Goal: Information Seeking & Learning: Learn about a topic

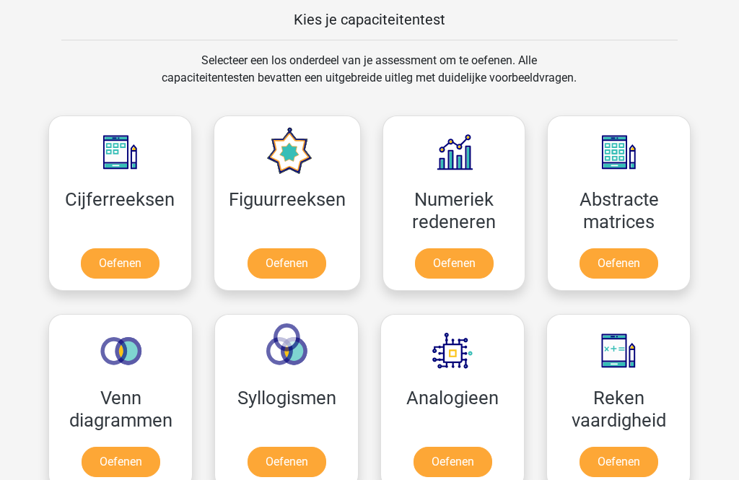
scroll to position [561, 0]
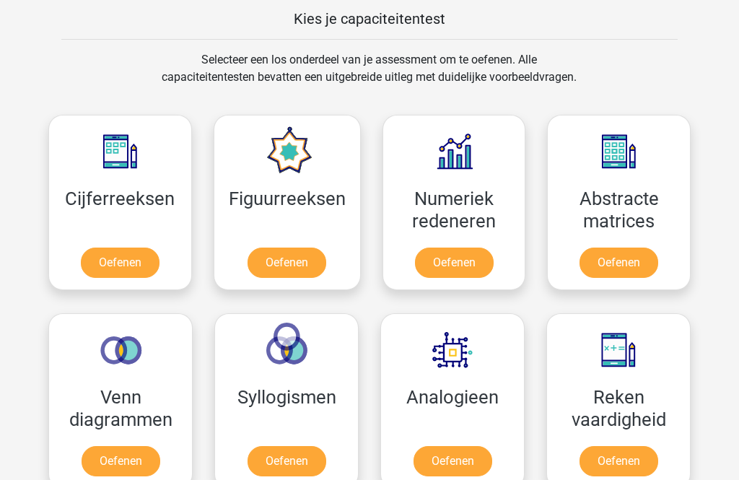
click at [131, 259] on link "Oefenen" at bounding box center [120, 263] width 79 height 30
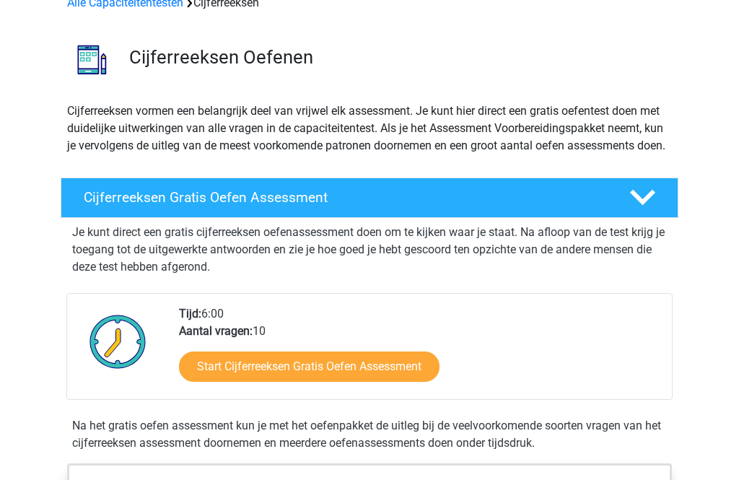
click at [385, 382] on link "Start Cijferreeksen Gratis Oefen Assessment" at bounding box center [309, 367] width 261 height 30
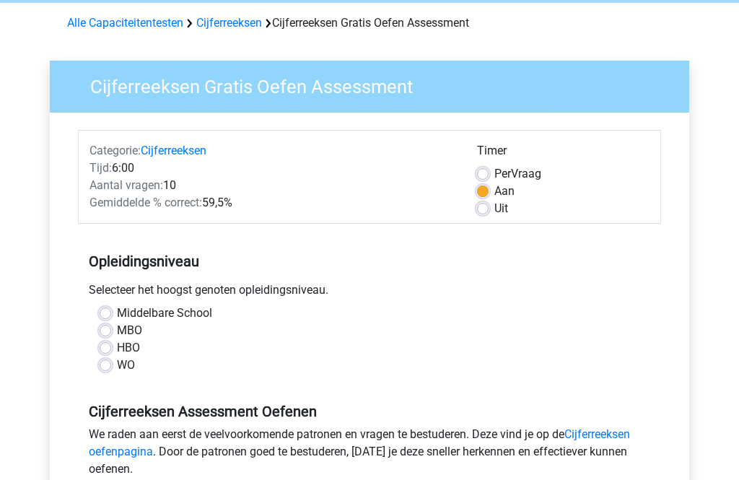
scroll to position [60, 0]
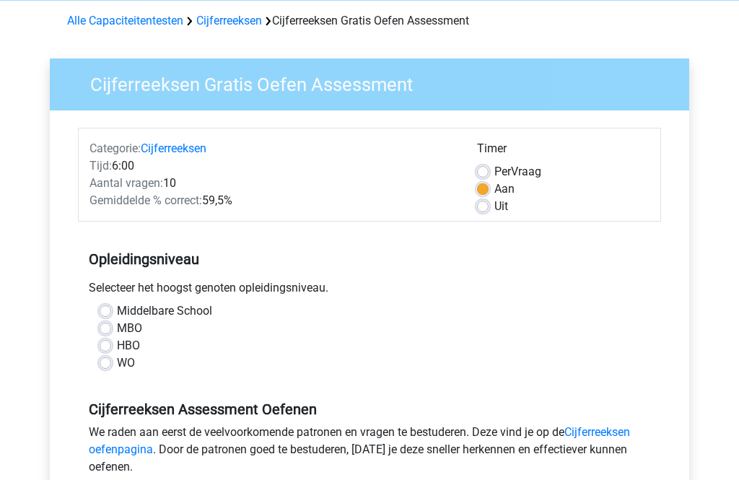
click at [134, 331] on label "MBO" at bounding box center [129, 328] width 25 height 17
click at [111, 331] on input "MBO" at bounding box center [106, 327] width 12 height 14
radio input "true"
click at [121, 344] on label "HBO" at bounding box center [128, 345] width 23 height 17
click at [111, 344] on input "HBO" at bounding box center [106, 344] width 12 height 14
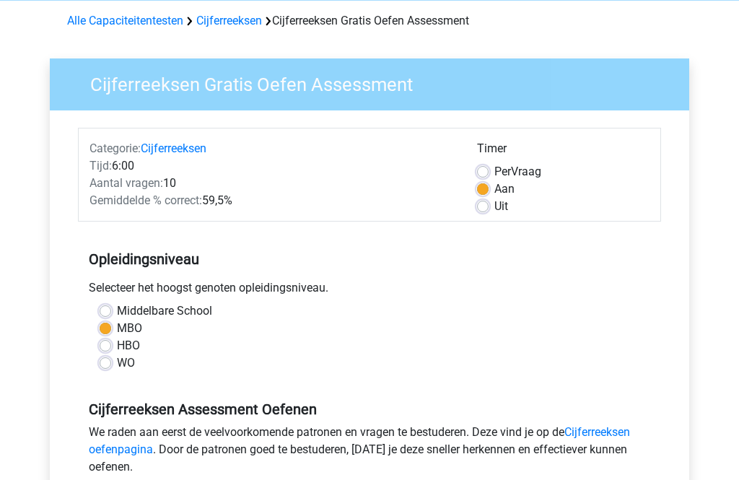
radio input "true"
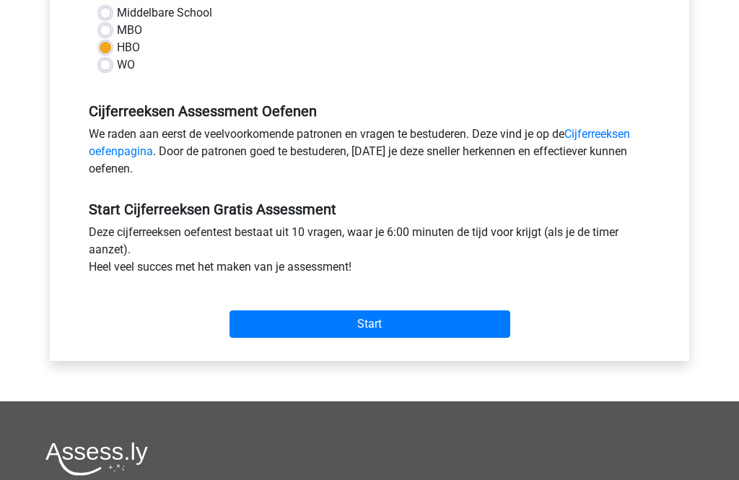
scroll to position [395, 0]
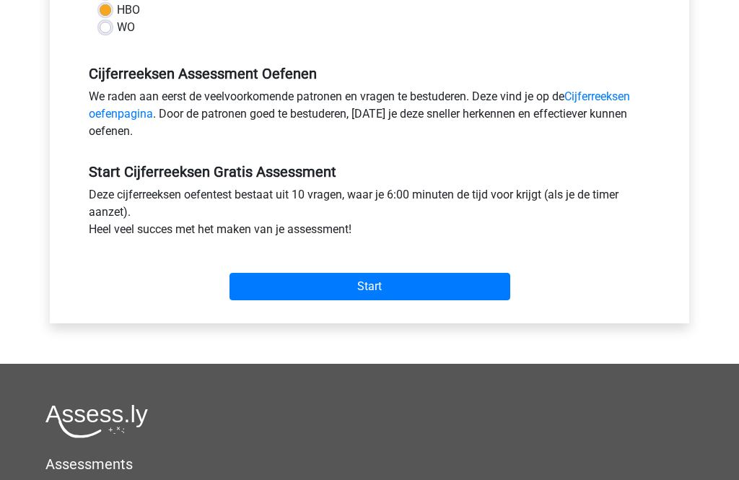
click at [421, 300] on input "Start" at bounding box center [369, 287] width 281 height 27
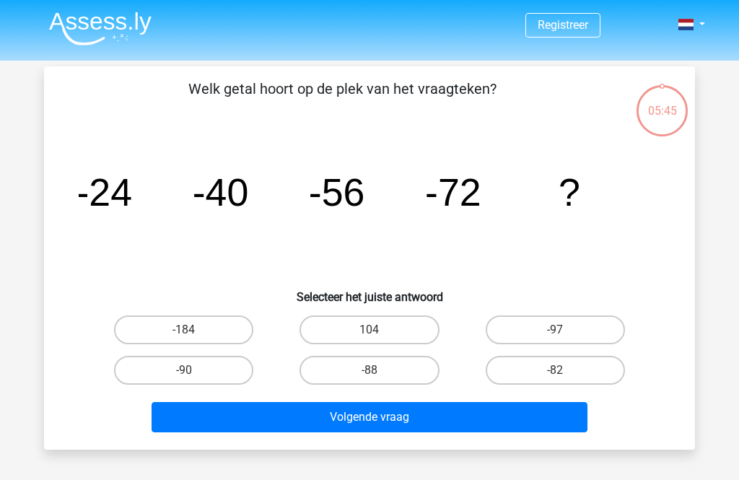
click at [393, 380] on label "-88" at bounding box center [368, 370] width 139 height 29
click at [379, 380] on input "-88" at bounding box center [373, 374] width 9 height 9
radio input "true"
click at [408, 421] on button "Volgende vraag" at bounding box center [370, 417] width 437 height 30
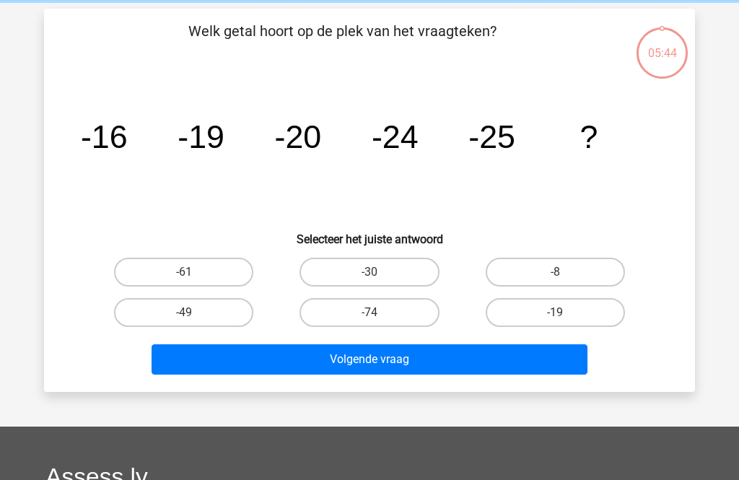
scroll to position [66, 0]
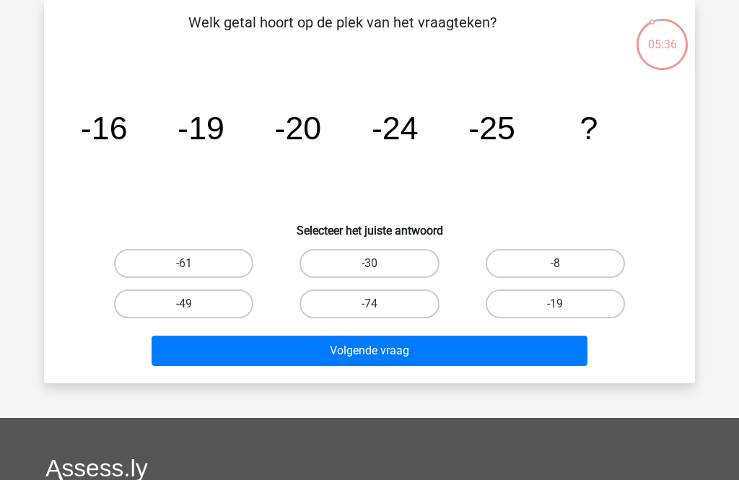
click at [621, 305] on label "-19" at bounding box center [555, 303] width 139 height 29
click at [564, 305] on input "-19" at bounding box center [559, 308] width 9 height 9
radio input "true"
click at [552, 359] on button "Volgende vraag" at bounding box center [370, 351] width 437 height 30
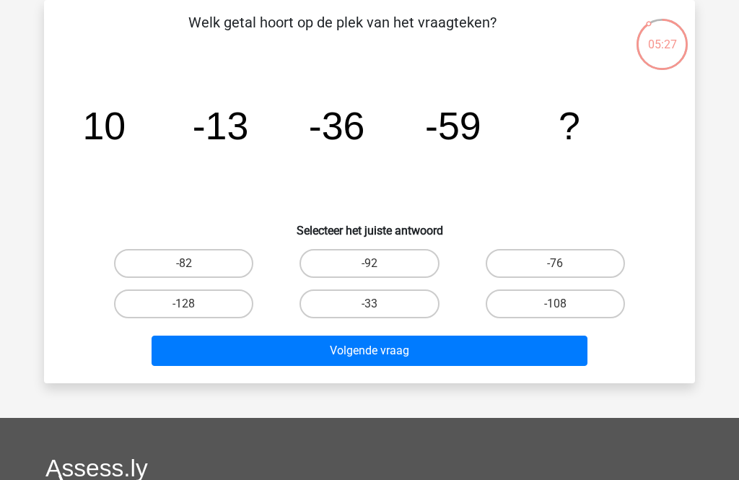
click at [207, 250] on label "-82" at bounding box center [183, 263] width 139 height 29
click at [193, 263] on input "-82" at bounding box center [188, 267] width 9 height 9
radio input "true"
click at [300, 364] on button "Volgende vraag" at bounding box center [370, 351] width 437 height 30
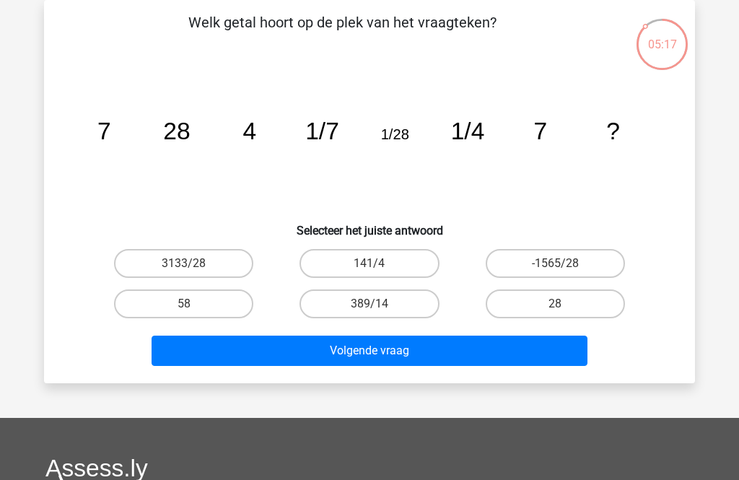
click at [571, 298] on label "28" at bounding box center [555, 303] width 139 height 29
click at [564, 304] on input "28" at bounding box center [559, 308] width 9 height 9
radio input "true"
click at [512, 355] on button "Volgende vraag" at bounding box center [370, 351] width 437 height 30
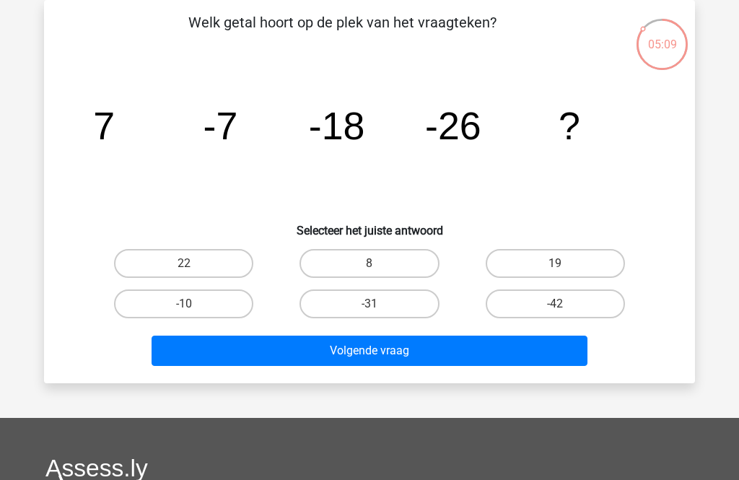
click at [543, 307] on label "-42" at bounding box center [555, 303] width 139 height 29
click at [555, 307] on input "-42" at bounding box center [559, 308] width 9 height 9
radio input "true"
click at [498, 351] on button "Volgende vraag" at bounding box center [370, 351] width 437 height 30
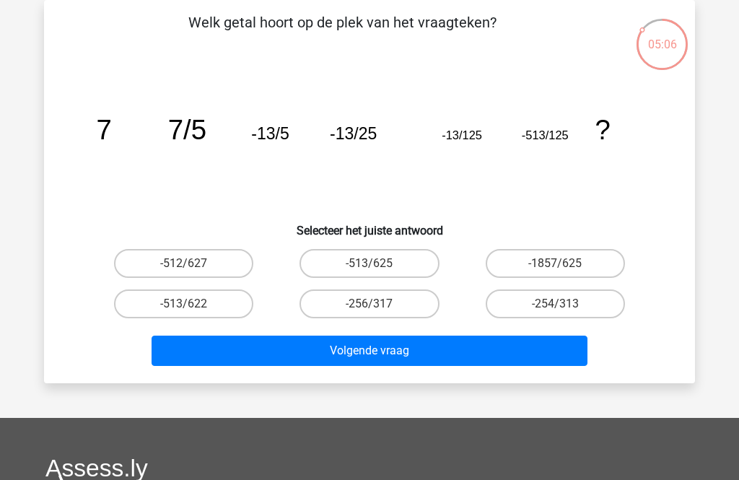
click at [414, 263] on label "-513/625" at bounding box center [368, 263] width 139 height 29
click at [379, 263] on input "-513/625" at bounding box center [373, 267] width 9 height 9
radio input "true"
click at [413, 356] on button "Volgende vraag" at bounding box center [370, 351] width 437 height 30
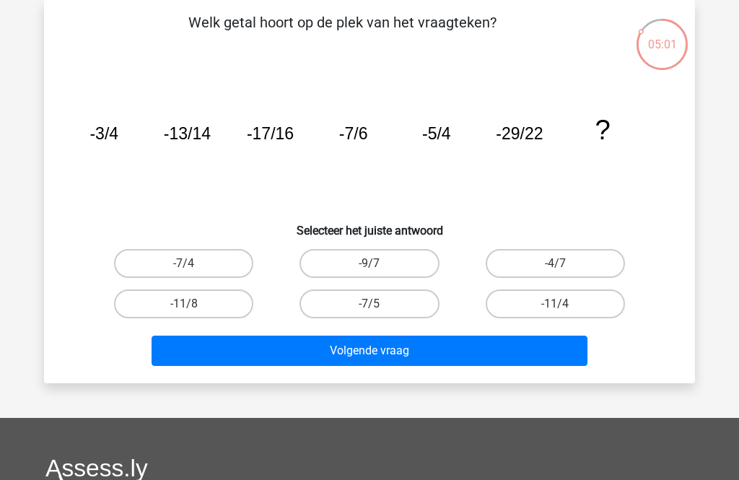
click at [558, 252] on label "-4/7" at bounding box center [555, 263] width 139 height 29
click at [558, 263] on input "-4/7" at bounding box center [559, 267] width 9 height 9
radio input "true"
click at [462, 366] on button "Volgende vraag" at bounding box center [370, 351] width 437 height 30
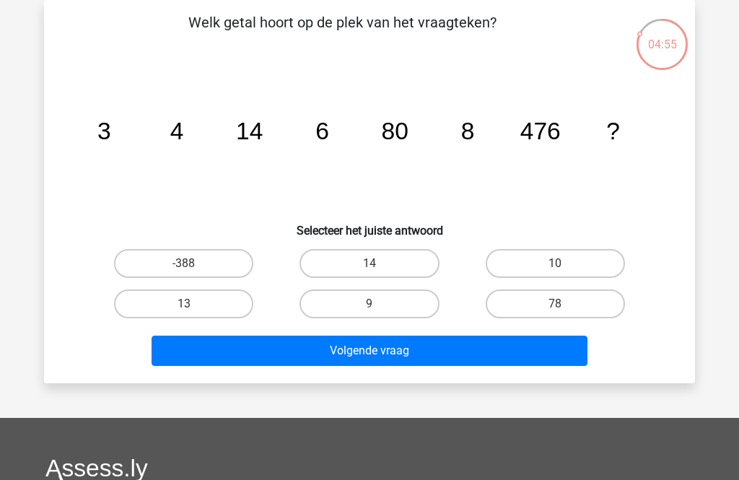
click at [211, 265] on label "-388" at bounding box center [183, 263] width 139 height 29
click at [193, 265] on input "-388" at bounding box center [188, 267] width 9 height 9
radio input "true"
click at [381, 357] on button "Volgende vraag" at bounding box center [370, 351] width 437 height 30
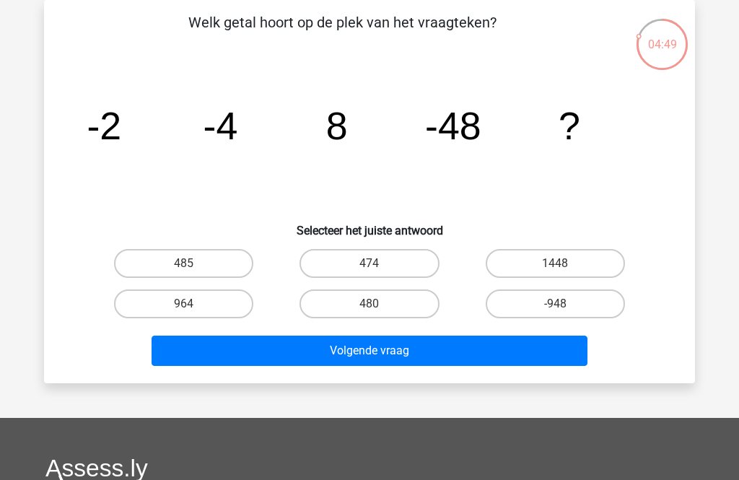
click at [575, 271] on label "1448" at bounding box center [555, 263] width 139 height 29
click at [564, 271] on input "1448" at bounding box center [559, 267] width 9 height 9
radio input "true"
click at [496, 359] on button "Volgende vraag" at bounding box center [370, 351] width 437 height 30
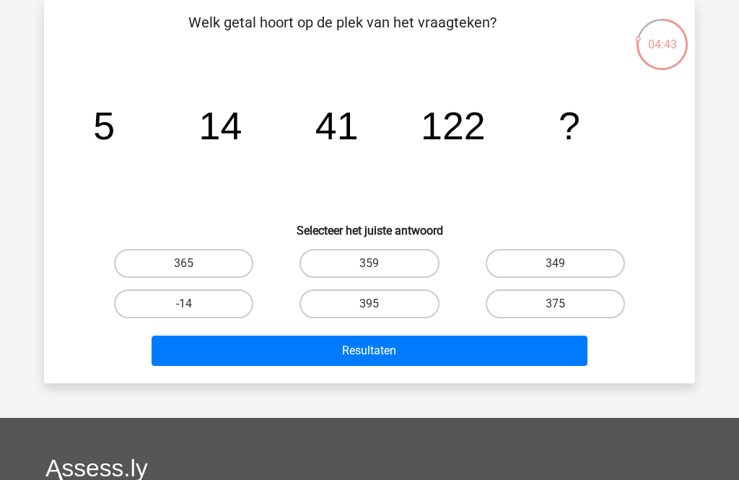
click at [398, 275] on label "359" at bounding box center [368, 263] width 139 height 29
click at [379, 273] on input "359" at bounding box center [373, 267] width 9 height 9
radio input "true"
click at [432, 353] on button "Resultaten" at bounding box center [370, 351] width 437 height 30
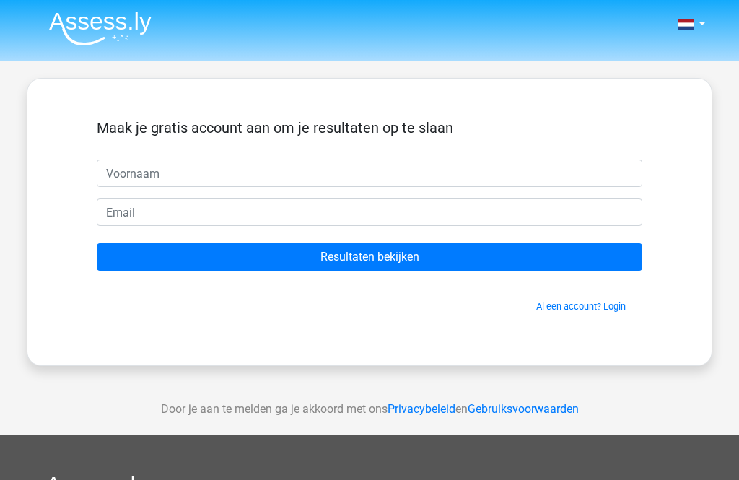
click at [451, 167] on input "text" at bounding box center [370, 172] width 546 height 27
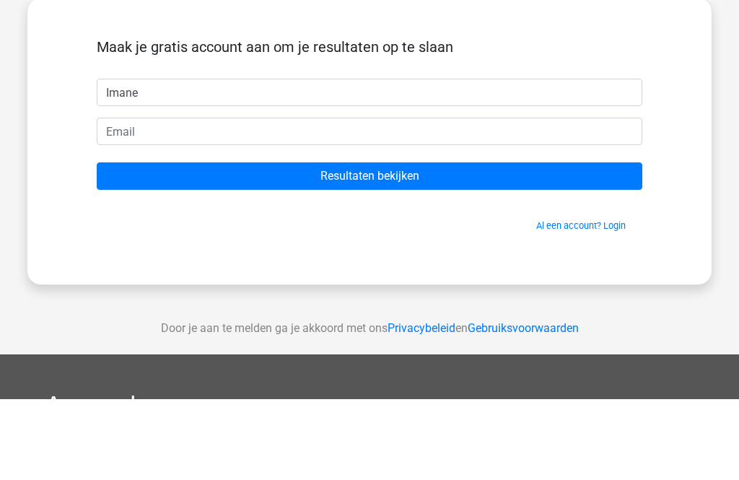
type input "Imane"
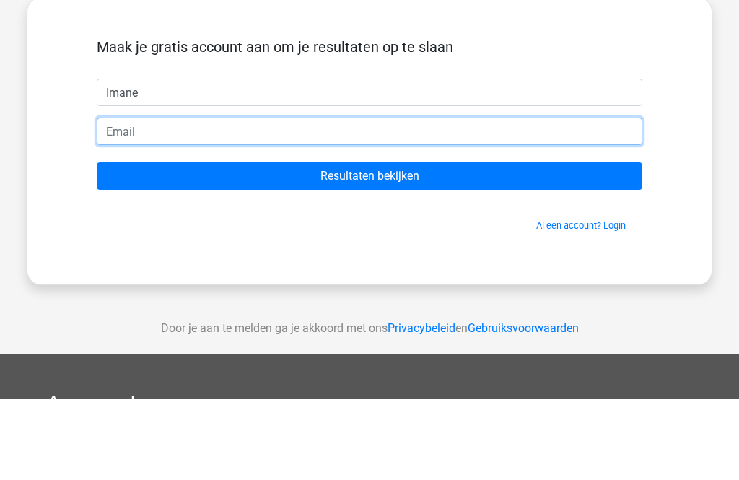
click at [489, 198] on input "email" at bounding box center [370, 211] width 546 height 27
type input "imaneallali@hotmail.com"
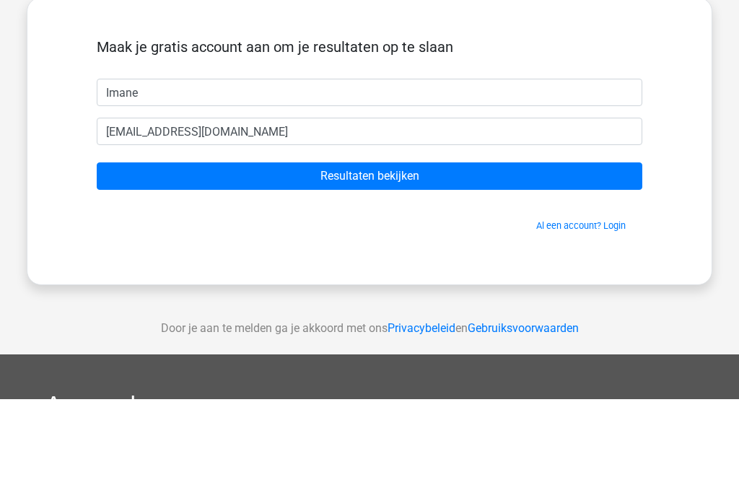
click at [541, 243] on input "Resultaten bekijken" at bounding box center [370, 256] width 546 height 27
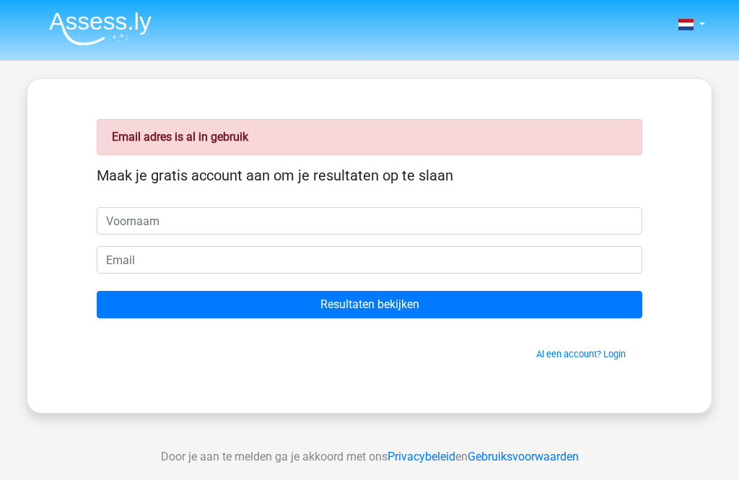
click at [604, 359] on link "Al een account? Login" at bounding box center [580, 354] width 89 height 11
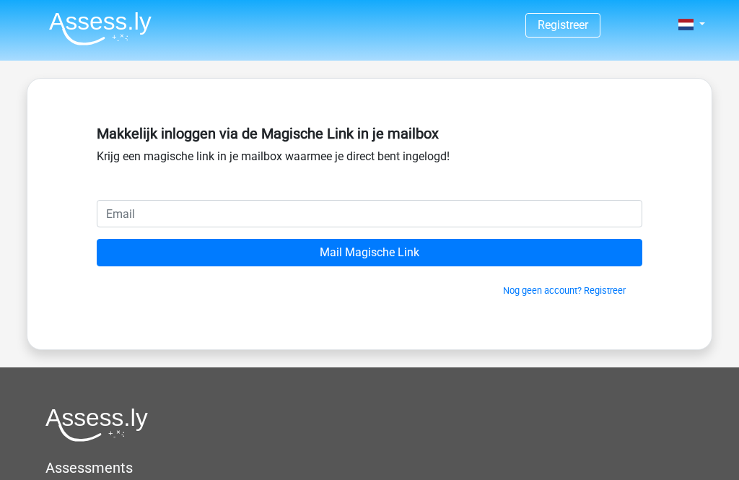
click at [461, 219] on input "email" at bounding box center [370, 213] width 546 height 27
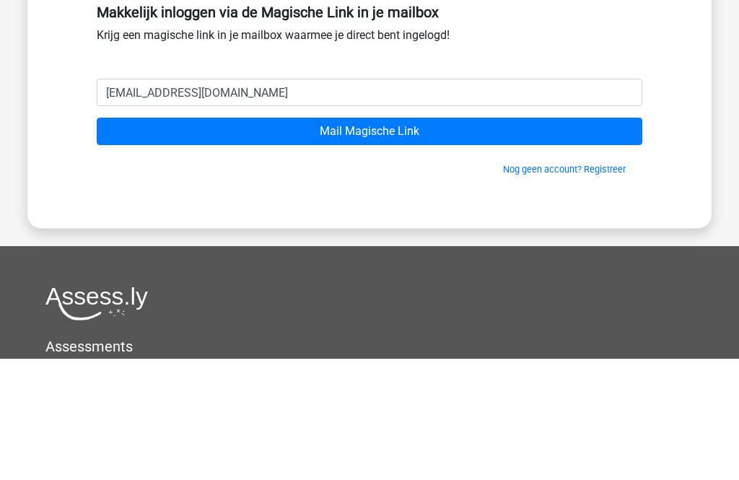
type input "[EMAIL_ADDRESS][DOMAIN_NAME]"
click at [579, 239] on input "Mail Magische Link" at bounding box center [370, 252] width 546 height 27
